Goal: Task Accomplishment & Management: Manage account settings

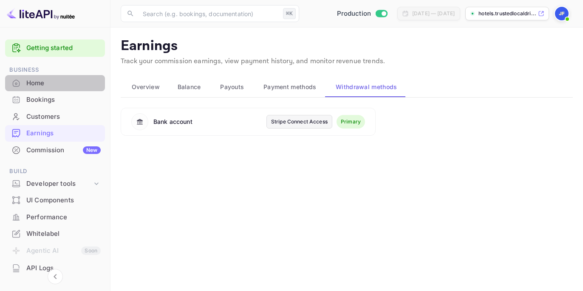
click at [56, 84] on div "Home" at bounding box center [63, 84] width 74 height 10
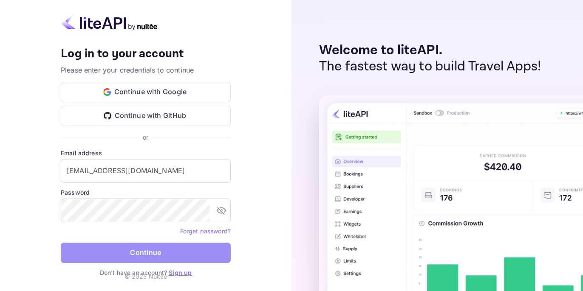
click at [149, 253] on button "Continue" at bounding box center [146, 253] width 170 height 20
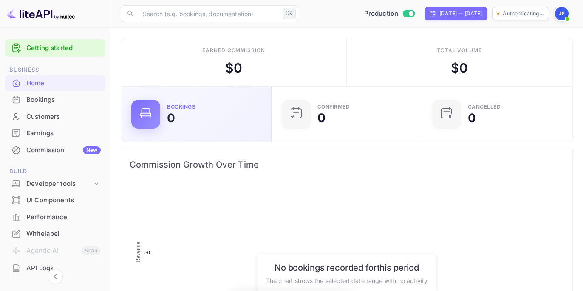
scroll to position [138, 145]
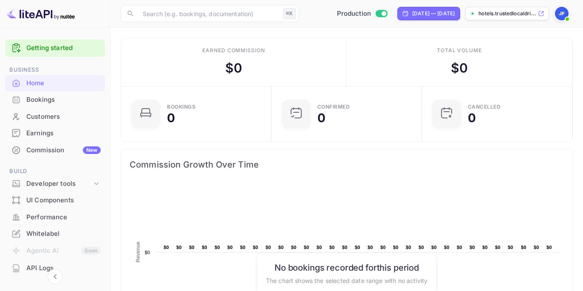
click at [52, 135] on div "Earnings" at bounding box center [63, 134] width 74 height 10
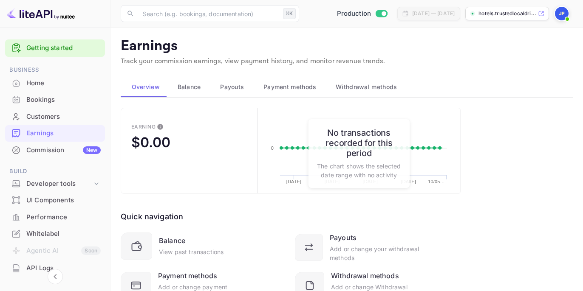
click at [231, 86] on span "Payouts" at bounding box center [232, 87] width 24 height 10
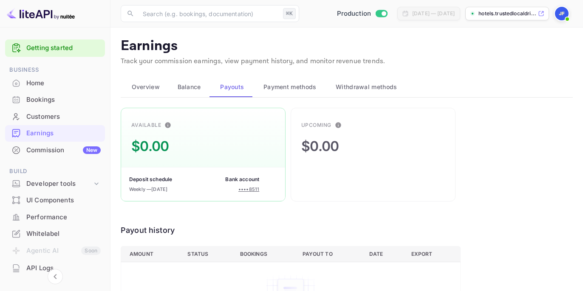
click at [557, 14] on img at bounding box center [562, 14] width 14 height 14
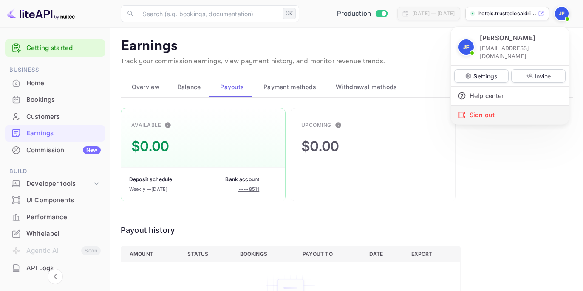
click at [487, 106] on div "Sign out" at bounding box center [510, 115] width 118 height 19
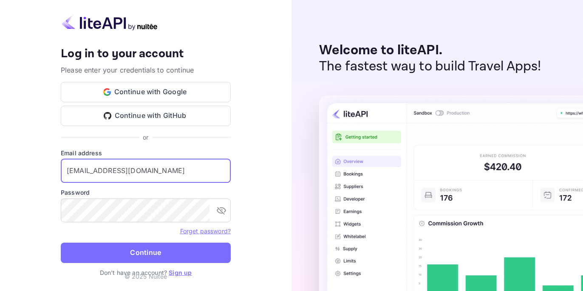
click at [150, 169] on input "[EMAIL_ADDRESS][DOMAIN_NAME]" at bounding box center [146, 171] width 170 height 24
type input "[EMAIL_ADDRESS][DOMAIN_NAME]"
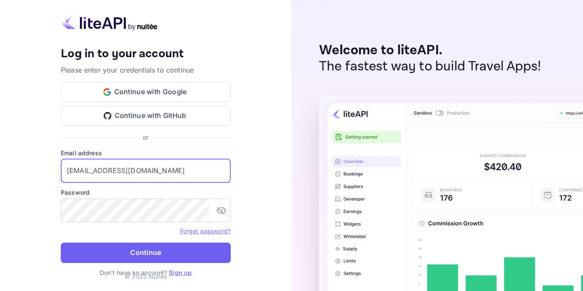
click at [170, 253] on button "Continue" at bounding box center [146, 253] width 170 height 20
